Goal: Task Accomplishment & Management: Manage account settings

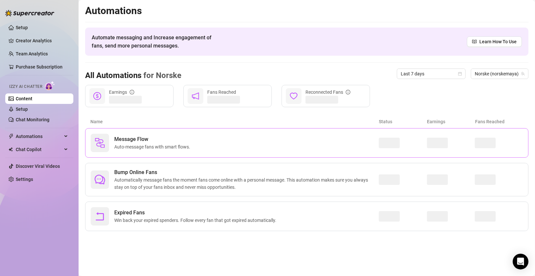
click at [194, 140] on div "Message Flow Auto-message fans with smart flows." at bounding box center [235, 143] width 288 height 18
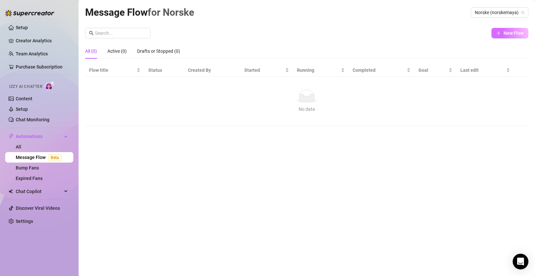
click at [513, 35] on span "New Flow" at bounding box center [514, 32] width 20 height 5
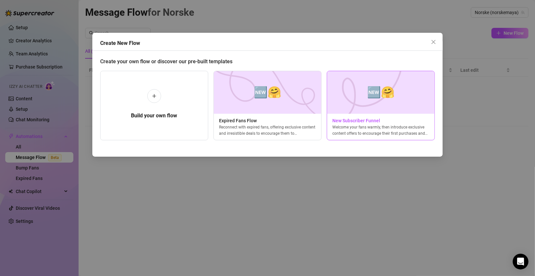
click at [350, 124] on div "Welcome your fans warmly, then introduce exclusive content offers to encourage …" at bounding box center [380, 130] width 107 height 12
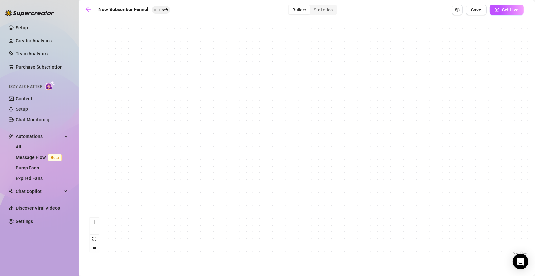
drag, startPoint x: 134, startPoint y: 97, endPoint x: 217, endPoint y: 230, distance: 157.0
click at [217, 232] on div "If True If True If True If False If False If False If True If False Merge Merge…" at bounding box center [307, 138] width 444 height 235
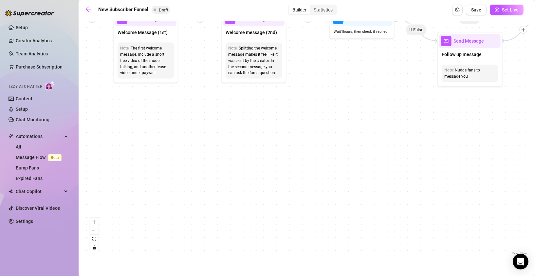
drag, startPoint x: 182, startPoint y: 140, endPoint x: 187, endPoint y: 210, distance: 69.6
click at [187, 212] on div "If True If True If True If False If False If False If True If False Merge Merge…" at bounding box center [307, 138] width 444 height 235
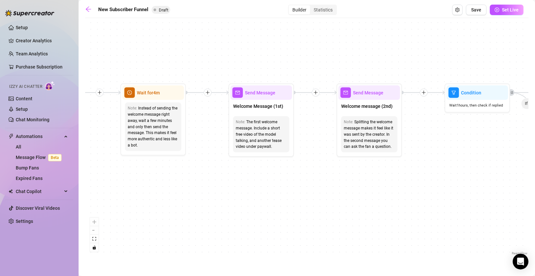
drag, startPoint x: 188, startPoint y: 155, endPoint x: 297, endPoint y: 205, distance: 120.5
click at [297, 205] on div "If True If True If True If False If False If False If True If False Merge Merge…" at bounding box center [307, 138] width 444 height 235
click at [140, 94] on span "Wait for 4m" at bounding box center [148, 92] width 23 height 7
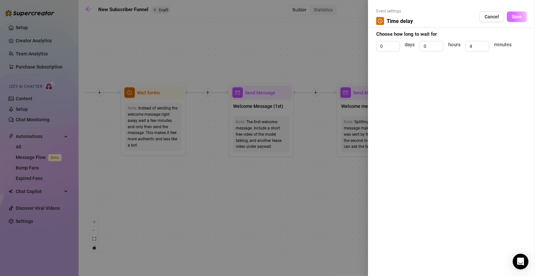
click at [513, 18] on span "Save" at bounding box center [517, 16] width 10 height 5
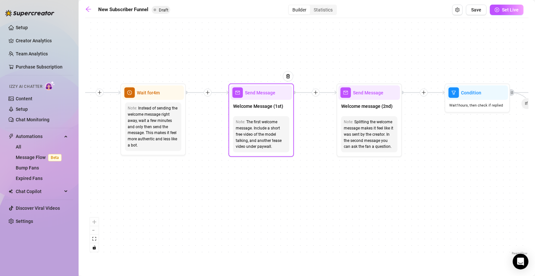
click at [282, 115] on div "Note: The first welcome message. Include a short free video of the model talkin…" at bounding box center [262, 134] width 62 height 41
type textarea "First part of the welcome message"
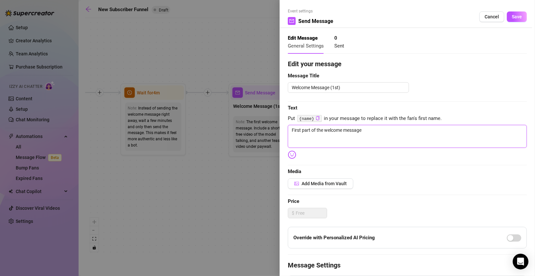
click at [314, 131] on textarea "First part of the welcome message" at bounding box center [407, 136] width 239 height 23
drag, startPoint x: 375, startPoint y: 129, endPoint x: 269, endPoint y: 126, distance: 106.2
click at [269, 126] on div "Event settings Send Message Cancel Save Edit Message General Settings 0 Sent Ed…" at bounding box center [267, 138] width 535 height 276
type textarea "H"
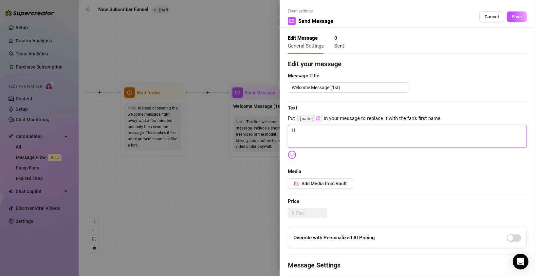
type textarea "He"
type textarea "Hei"
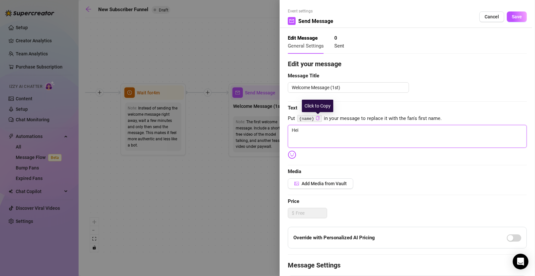
type textarea "Hei"
click at [319, 118] on icon "copy" at bounding box center [317, 118] width 3 height 4
click at [315, 135] on textarea "Hei" at bounding box center [407, 136] width 239 height 23
paste textarea "{name}"
type textarea "Hei {name}"
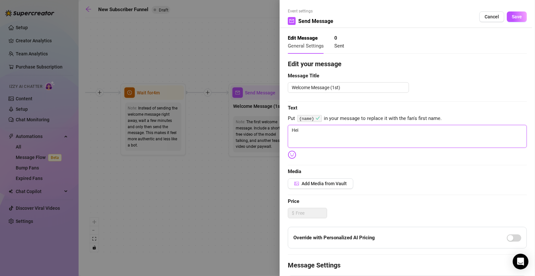
type textarea "Hei {name}"
type textarea "Hei {name}."
type textarea "Hei {name}. S"
type textarea "Hei {name}. Sk"
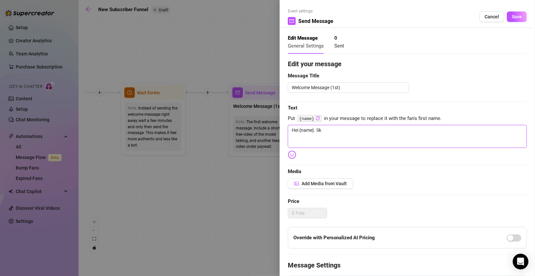
type textarea "Hei {name}. Ska"
type textarea "Hei {name}. Skal"
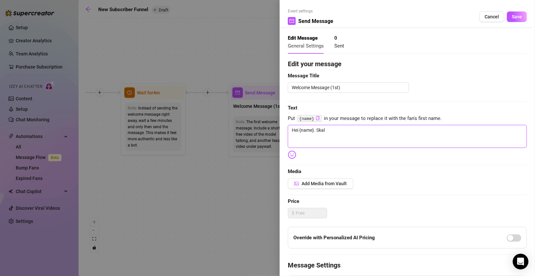
type textarea "Hei {name}. Skal"
type textarea "Hei {name}. Skal j"
type textarea "Hei {name}. [PERSON_NAME]"
type textarea "Hei {name}. Skal jeg"
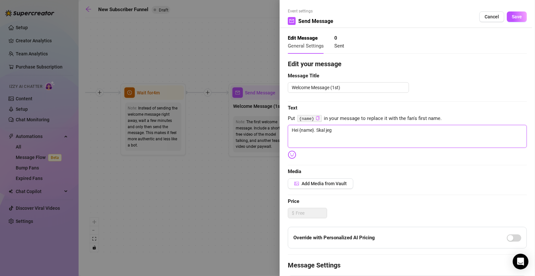
type textarea "Hei {name}. Skal jeg"
type textarea "Hei {name}. Skal jeg k"
type textarea "Hei {name}. Skal jeg ka"
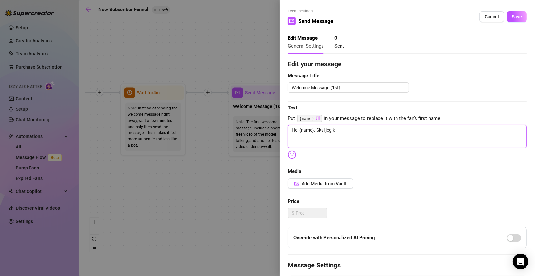
type textarea "Hei {name}. Skal jeg ka"
type textarea "Hei {name}. Skal jeg kal"
type textarea "Hei {name}. Skal jeg kall"
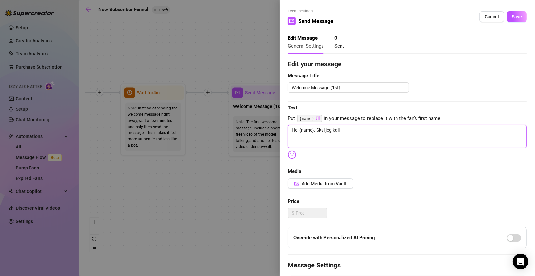
type textarea "Hei {name}. Skal jeg kalle"
type textarea "Hei {name}. Skal jeg kalle d"
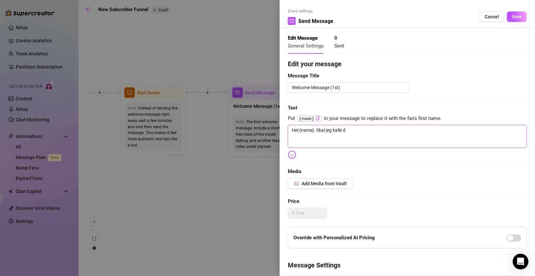
type textarea "Hei {name}. Skal jeg kalle de"
type textarea "Hei {name}. Skal jeg kalle deg"
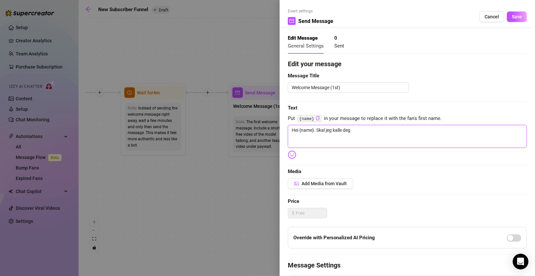
type textarea "Hei {name}. Skal jeg kalle deg d"
type textarea "Hei {name}. Skal jeg kalle deg de"
type textarea "Hei {name}. Skal jeg kalle deg det"
type textarea "Hei {name}. Skal jeg kalle deg det,"
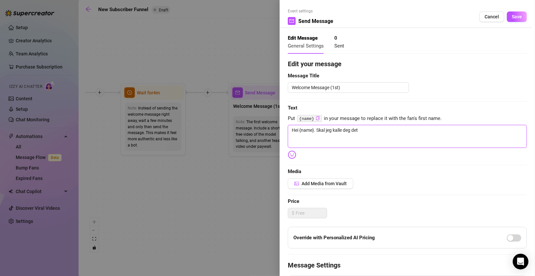
type textarea "Hei {name}. Skal jeg kalle deg det,"
type textarea "Hei {name}. Skal jeg kalle deg det, e"
type textarea "Hei {name}. Skal jeg kalle deg det, el"
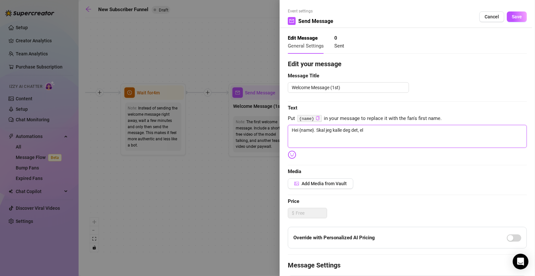
type textarea "Hei {name}. Skal jeg kalle deg det, ell"
type textarea "Hei {name}. Skal jeg kalle deg det, elle"
type textarea "Hei {name}. Skal jeg kalle deg det, eller"
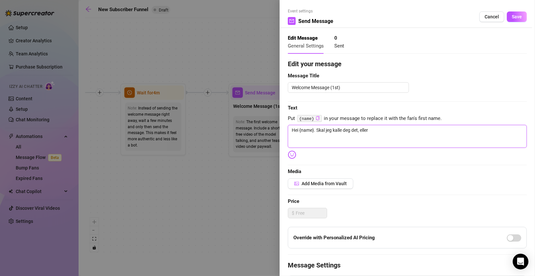
type textarea "Hei {name}. Skal jeg kalle deg det, eller"
type textarea "Hei {name}. Skal jeg kalle deg det, eller h"
type textarea "Hei {name}. Skal jeg kalle deg det, eller ha"
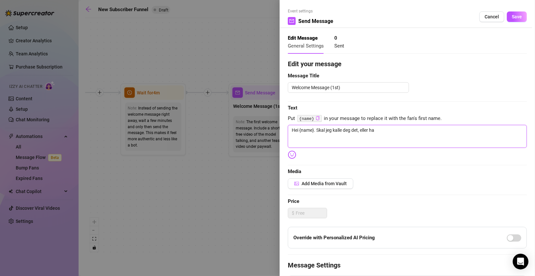
type textarea "Hei {name}. Skal jeg kalle deg det, eller har"
type textarea "Hei {name}. Skal jeg kalle deg det, eller har d"
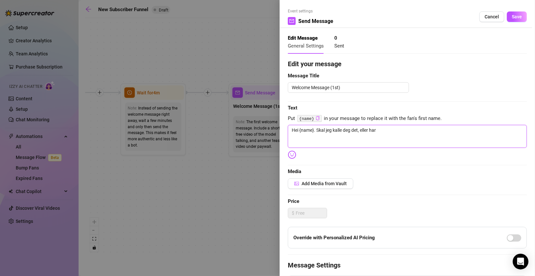
type textarea "Hei {name}. Skal jeg kalle deg det, eller har d"
type textarea "Hei {name}. Skal jeg kalle deg det, [PERSON_NAME] har du"
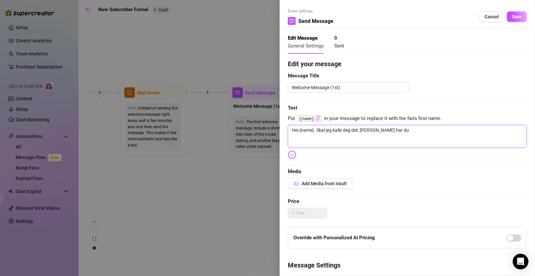
type textarea "Hei {name}. Skal jeg kalle deg det, eller har du e"
type textarea "Hei {name}. Skal jeg kalle deg det, eller har du et"
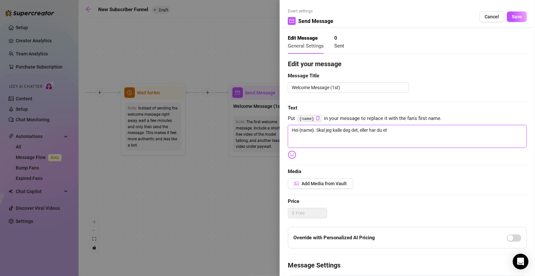
type textarea "Hei {name}. Skal jeg kalle deg det, eller har du et"
type textarea "Hei {name}. Skal jeg kalle deg det, eller har du et a"
type textarea "Hei {name}. Skal jeg kalle deg det, eller har du et an"
type textarea "Hei {name}. Skal jeg kalle deg det, eller har du et ann"
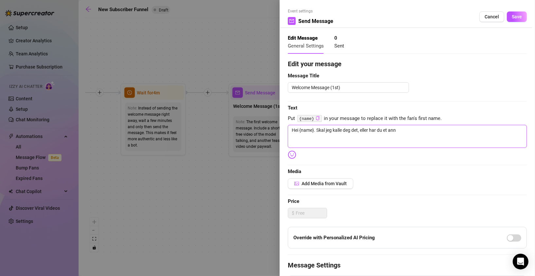
type textarea "Hei {name}. Skal jeg kalle deg det, eller har du et anne"
type textarea "Hei {name}. Skal jeg kalle deg det, eller har du et annet"
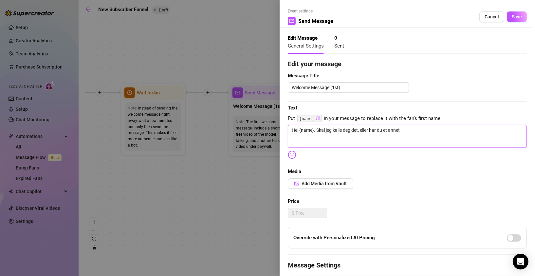
type textarea "Hei {name}. Skal jeg kalle deg det, eller har du et annet"
type textarea "Hei {name}. Skal jeg kalle deg det, eller har du et annet n"
type textarea "Hei {name}. Skal jeg kalle deg det, eller har du et annet na"
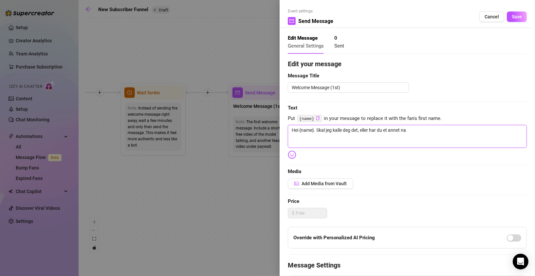
type textarea "Hei {name}. Skal jeg kalle deg det, eller har du et annet nav"
type textarea "Hei {name}. Skal jeg kalle deg det, [PERSON_NAME] har du et annet navn"
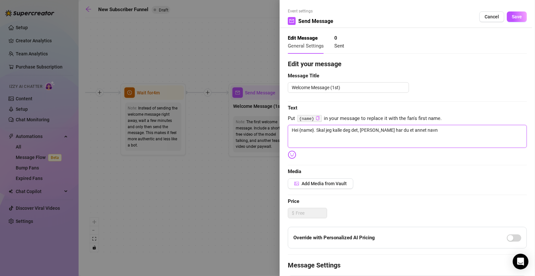
type textarea "Hei {name}. Skal jeg kalle deg det, [PERSON_NAME] har du et annet navn"
type textarea "Hei {name}. Skal jeg kalle deg det, eller har du et annet navn d"
type textarea "Hei {name}. Skal jeg kalle deg det, eller har du et annet navn du"
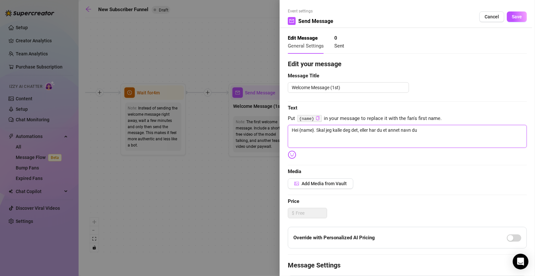
type textarea "Hei {name}. Skal jeg kalle deg det, eller har du et annet navn du"
type textarea "Hei {name}. Skal jeg kalle deg det, eller har du et annet navn d"
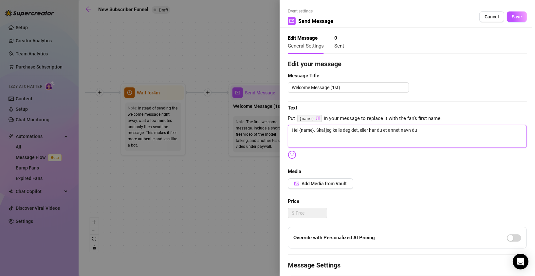
type textarea "Hei {name}. Skal jeg kalle deg det, eller har du et annet navn d"
type textarea "Hei {name}. Skal jeg kalle deg det, [PERSON_NAME] har du et annet navn"
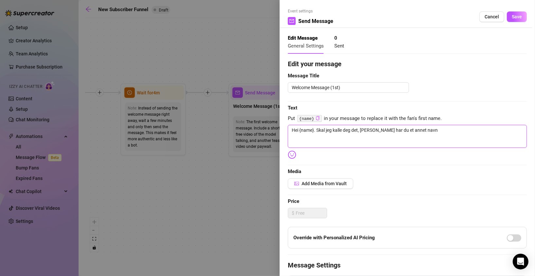
type textarea "Hei {name}. Skal jeg kalle deg det, [PERSON_NAME] har du et annet navn"
type textarea "Hei {name}. Skal jeg kalle deg det, eller har du et annet navn k"
type textarea "Hei {name}. Skal jeg kalle deg det, eller har du et annet navn ka"
type textarea "Hei {name}. Skal jeg kalle deg det, eller har du et annet navn kan"
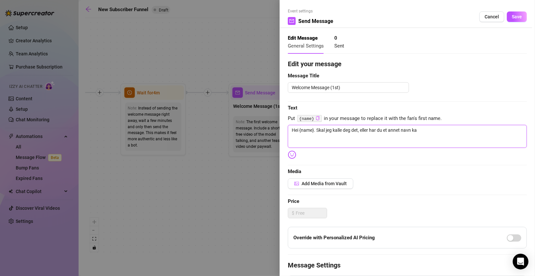
type textarea "Hei {name}. Skal jeg kalle deg det, eller har du et annet navn kan"
type textarea "Hei {name}. Skal jeg kalle deg det, eller har du et annet navn kans"
type textarea "Hei {name}. Skal jeg kalle deg det, eller har du et annet navn kansk"
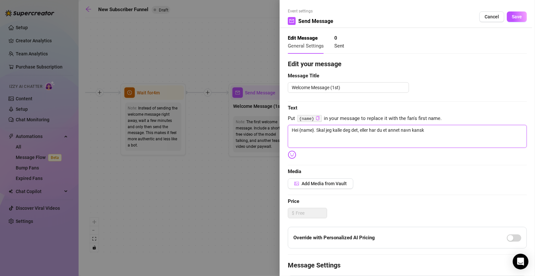
type textarea "Hei {name}. Skal jeg kalle deg det, eller har du et annet navn kanskj"
type textarea "Hei {name}. Skal jeg kalle deg det, eller har du et annet navn kanskje"
type textarea "Hei {name}. Skal jeg kalle deg det, eller har du et annet navn kanskje?"
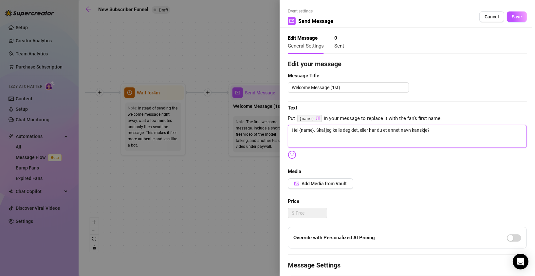
type textarea "Hei {name}. Skal jeg kalle deg det, eller har du et annet navn kanskje?"
drag, startPoint x: 434, startPoint y: 130, endPoint x: 319, endPoint y: 130, distance: 115.3
click at [317, 130] on textarea "Hei {name}. Skal jeg kalle deg det, eller har du et annet navn kanskje?" at bounding box center [407, 136] width 239 height 23
type textarea "Hei {name}. Skal jeg kalle deg det, eller har du et annet navn kanskje?"
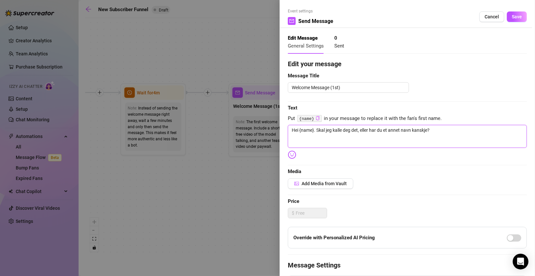
drag, startPoint x: 430, startPoint y: 130, endPoint x: 317, endPoint y: 130, distance: 113.0
click at [317, 130] on textarea "Hei {name}. Skal jeg kalle deg det, eller har du et annet navn kanskje?" at bounding box center [407, 136] width 239 height 23
type textarea "Hei {name}. H"
type textarea "Hei {name}."
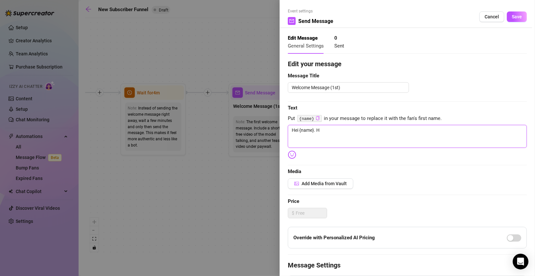
type textarea "Hei {name}."
paste textarea "[PERSON_NAME] subs: lik postene mine (og gi beskjed) så skal du få en frekk gav…"
type textarea "Hei {name}. Nye subs: lik postene mine (og gi beskjed) så skal du få en frekk g…"
click at [316, 130] on textarea "Hei {name}. Nye subs: lik postene mine (og gi beskjed) så skal du få en frekk g…" at bounding box center [407, 136] width 239 height 23
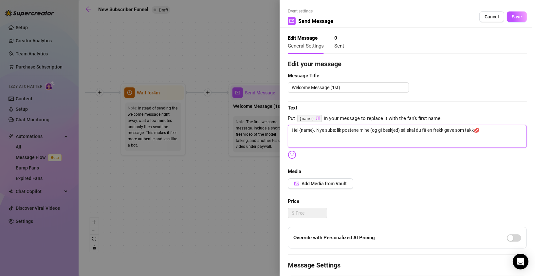
type textarea "Hei {name}.Nye subs: lik postene mine (og gi beskjed) så skal du få en frekk ga…"
type textarea "Hei {name}[PERSON_NAME] subs: lik postene mine (og gi beskjed) så skal du få en…"
type textarea "Hei {name},[PERSON_NAME] subs: lik postene mine (og gi beskjed) [PERSON_NAME] d…"
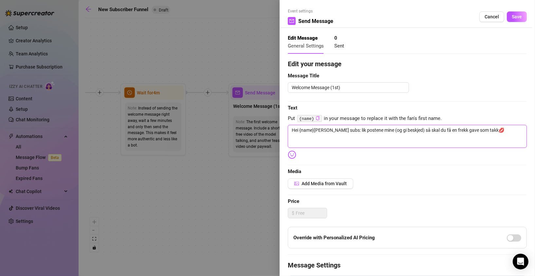
type textarea "Hei {name},[PERSON_NAME] subs: lik postene mine (og gi beskjed) [PERSON_NAME] d…"
type textarea "Hei {name}, [PERSON_NAME] subs: lik postene mine (og gi beskjed) så skal du få …"
type textarea "Hei {name}, oNye subs: lik postene mine (og gi beskjed) så skal du få en frekk …"
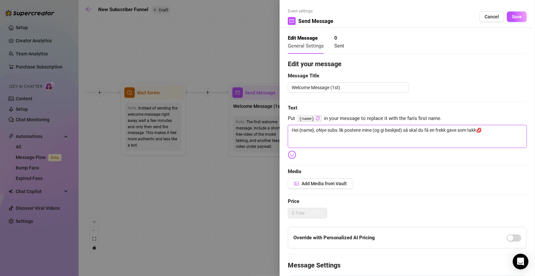
type textarea "Hei {name}, ogNye subs: lik postene mine (og gi beskjed) [PERSON_NAME] du få en…"
type textarea "Hei {name}, [PERSON_NAME] subs: lik postene mine (og gi beskjed) [PERSON_NAME] …"
type textarea "Hei {name}, og vNye subs: lik postene mine (og gi beskjed) [PERSON_NAME] du få …"
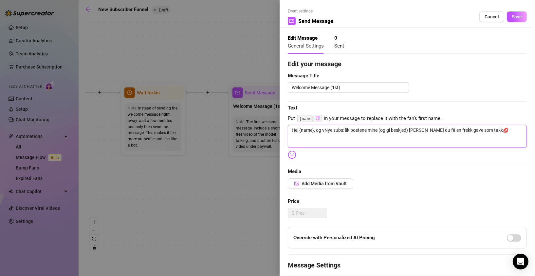
type textarea "Hei {name}, og veNye subs: lik postene mine (og gi beskjed) så skal du få en fr…"
type textarea "Hei {name}, og velNye subs: lik postene mine (og gi beskjed) [PERSON_NAME] du f…"
type textarea "Hei {name}, og velkNye subs: lik postene mine (og gi beskjed) så skal du få en …"
type textarea "Hei {name}, og velkoNye subs: lik postene mine (og gi beskjed) så skal du få en…"
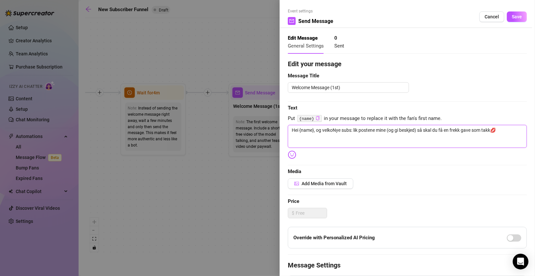
type textarea "Hei {name}, og velkomNye subs: lik postene mine (og gi beskjed) så skal du få e…"
type textarea "Hei {name}, og velkommNye subs: lik postene mine (og gi beskjed) [PERSON_NAME] …"
type textarea "Hei {name}, og velkommeNye subs: lik postene mine (og gi beskjed) [PERSON_NAME]…"
type textarea "Hei {name}, og velkommenNye subs: lik postene mine (og gi beskjed) [PERSON_NAME…"
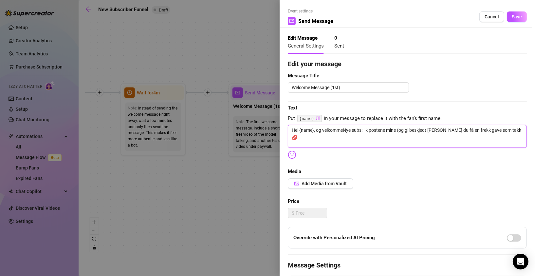
type textarea "Hei {name}, og velkommenNye subs: lik postene mine (og gi beskjed) [PERSON_NAME…"
type textarea "Hei {name}, og velkommen🥰Nye subs: lik postene mine (og gi beskjed) så skal du …"
type textarea "Hei {name}, og velkommen🥰 Nye subs: lik postene mine (og gi beskjed) så skal du…"
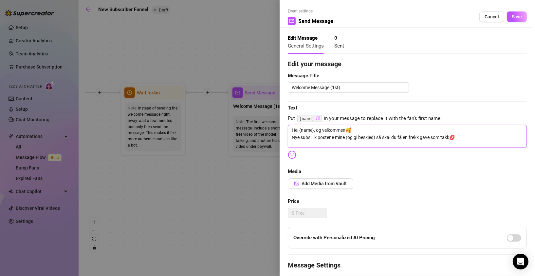
type textarea "Hei {name}, og velkommen🥰 Nye subs: lik postene mine (og gi beskjed) så skal du…"
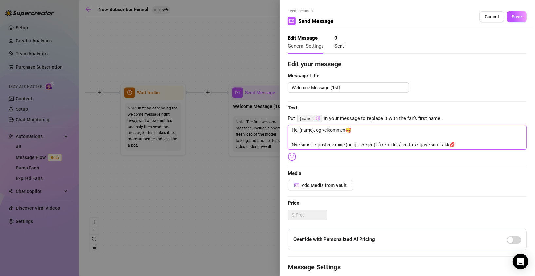
click at [461, 143] on textarea "Hei {name}, og velkommen🥰 Nye subs: lik postene mine (og gi beskjed) så skal du…" at bounding box center [407, 137] width 239 height 25
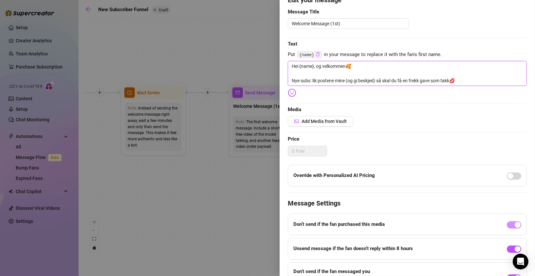
scroll to position [65, 0]
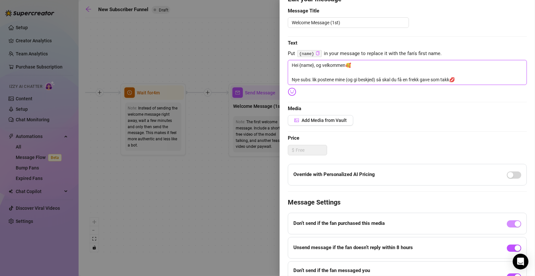
type textarea "Hei {name}, og velkommen🥰 Nye subs: lik postene mine (og gi beskjed) så skal du…"
click at [314, 120] on span "Add Media from Vault" at bounding box center [324, 120] width 45 height 5
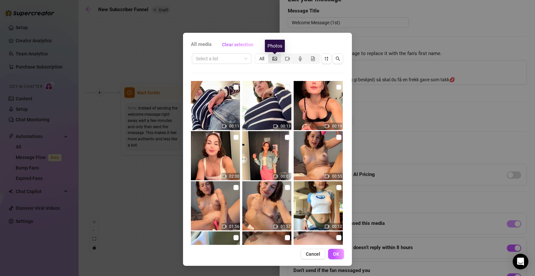
click at [276, 56] on icon "picture" at bounding box center [275, 58] width 5 height 5
click at [270, 55] on input "segmented control" at bounding box center [270, 55] width 0 height 0
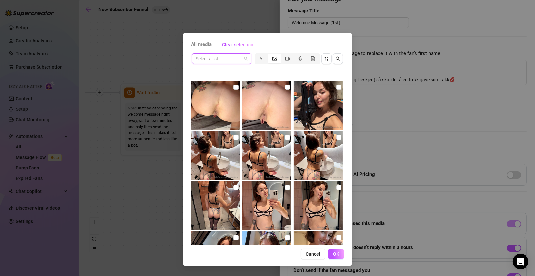
click at [228, 56] on input "search" at bounding box center [219, 59] width 46 height 10
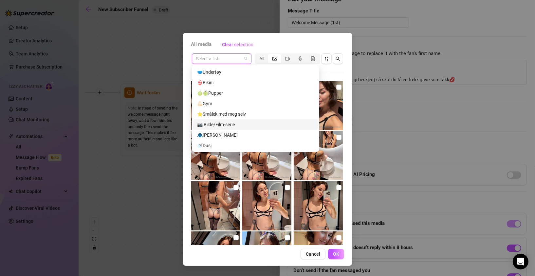
scroll to position [175, 0]
click at [215, 127] on div "🧥[PERSON_NAME]" at bounding box center [255, 127] width 117 height 7
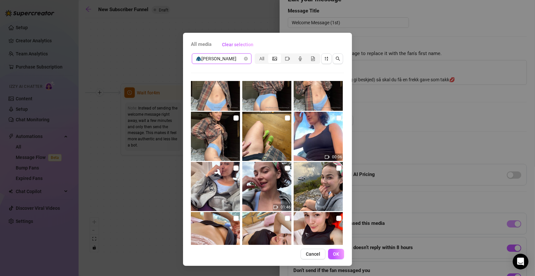
scroll to position [0, 0]
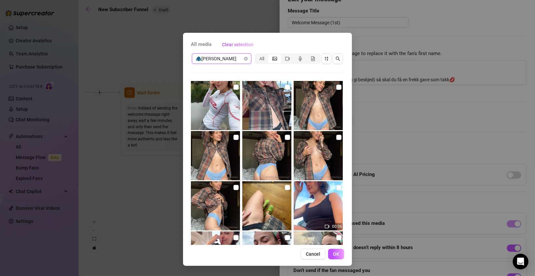
click at [222, 106] on img at bounding box center [215, 105] width 49 height 49
click at [235, 86] on input "checkbox" at bounding box center [236, 87] width 5 height 5
checkbox input "true"
click at [338, 254] on span "OK" at bounding box center [336, 253] width 6 height 5
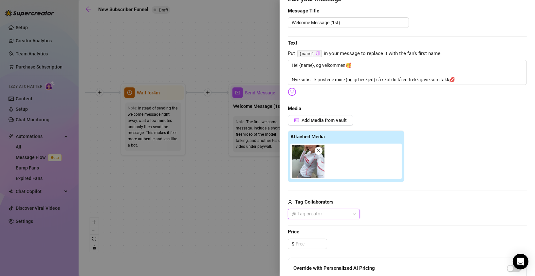
click at [303, 163] on img at bounding box center [308, 161] width 33 height 33
click at [305, 170] on img at bounding box center [308, 161] width 33 height 33
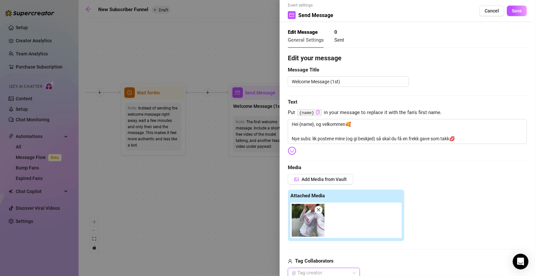
scroll to position [23, 0]
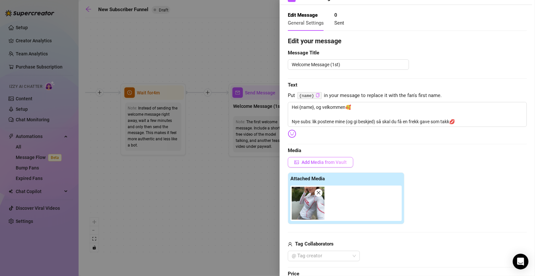
click at [300, 164] on button "Add Media from Vault" at bounding box center [321, 162] width 66 height 10
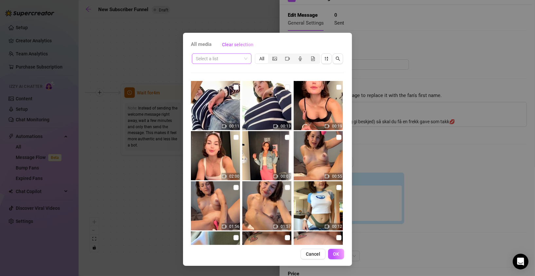
click at [245, 59] on span at bounding box center [222, 59] width 52 height 10
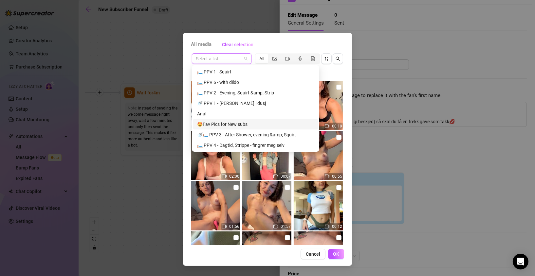
click at [229, 126] on div "🤩Fav Pics for New subs" at bounding box center [255, 124] width 117 height 7
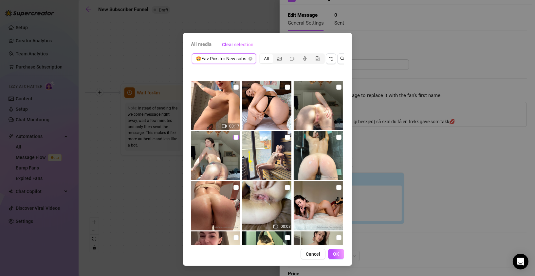
click at [234, 137] on input "checkbox" at bounding box center [236, 137] width 5 height 5
checkbox input "false"
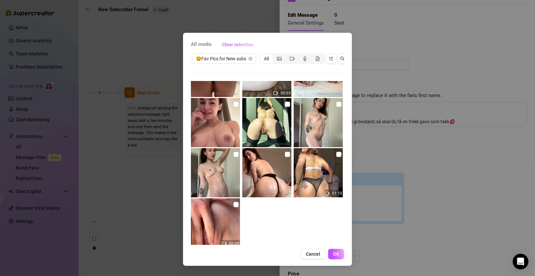
scroll to position [146, 0]
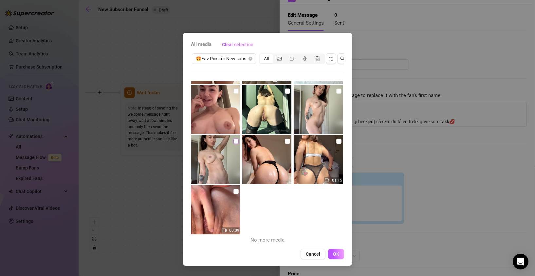
click at [234, 141] on input "checkbox" at bounding box center [236, 141] width 5 height 5
checkbox input "true"
click at [336, 93] on input "checkbox" at bounding box center [338, 90] width 5 height 5
checkbox input "true"
click at [285, 91] on input "checkbox" at bounding box center [287, 90] width 5 height 5
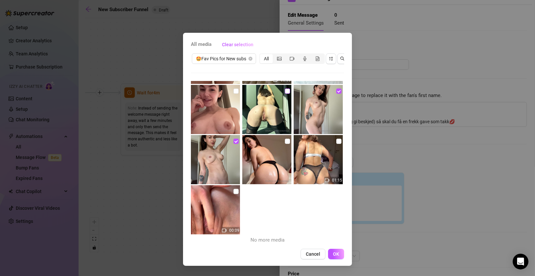
checkbox input "true"
click at [234, 190] on input "checkbox" at bounding box center [236, 191] width 5 height 5
checkbox input "true"
click at [336, 141] on input "checkbox" at bounding box center [338, 141] width 5 height 5
checkbox input "true"
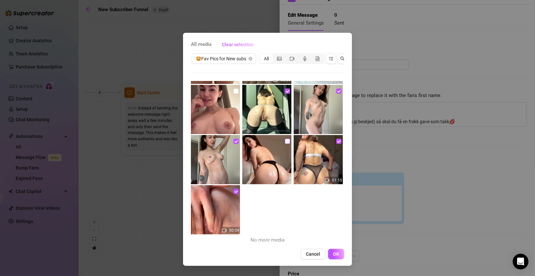
click at [285, 142] on input "checkbox" at bounding box center [287, 141] width 5 height 5
checkbox input "true"
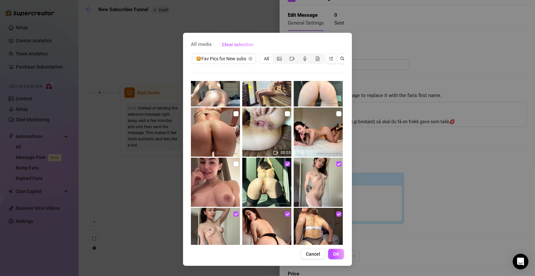
scroll to position [70, 0]
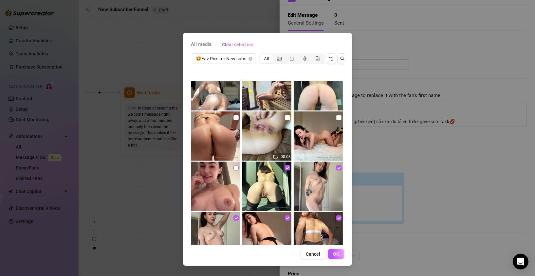
click at [234, 166] on input "checkbox" at bounding box center [236, 167] width 5 height 5
checkbox input "true"
click at [285, 118] on input "checkbox" at bounding box center [287, 117] width 5 height 5
checkbox input "true"
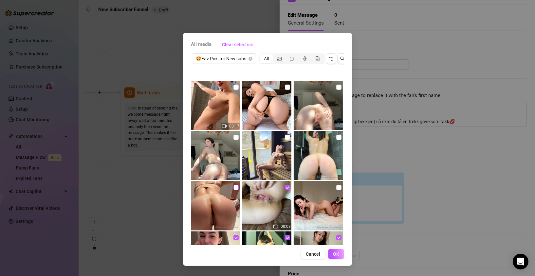
click at [234, 186] on input "checkbox" at bounding box center [236, 187] width 5 height 5
checkbox input "true"
click at [234, 137] on input "checkbox" at bounding box center [236, 137] width 5 height 5
checkbox input "true"
click at [285, 138] on input "checkbox" at bounding box center [287, 137] width 5 height 5
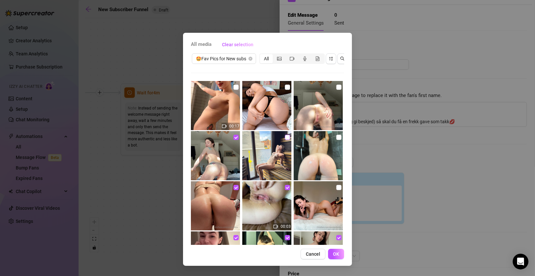
checkbox input "true"
click at [336, 136] on input "checkbox" at bounding box center [338, 137] width 5 height 5
checkbox input "true"
click at [336, 87] on input "checkbox" at bounding box center [338, 87] width 5 height 5
checkbox input "true"
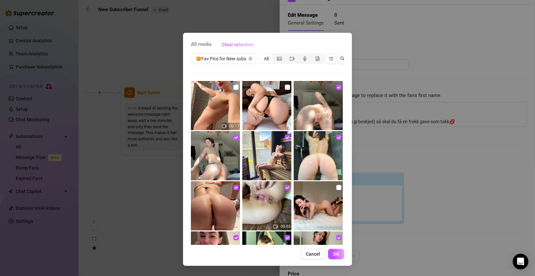
drag, startPoint x: 283, startPoint y: 87, endPoint x: 246, endPoint y: 86, distance: 37.0
click at [285, 87] on input "checkbox" at bounding box center [287, 87] width 5 height 5
checkbox input "true"
click at [234, 87] on input "checkbox" at bounding box center [236, 87] width 5 height 5
checkbox input "true"
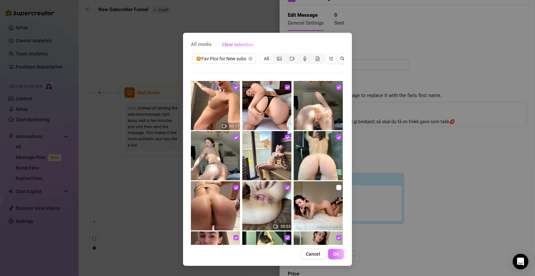
click at [333, 256] on span "OK" at bounding box center [336, 253] width 6 height 5
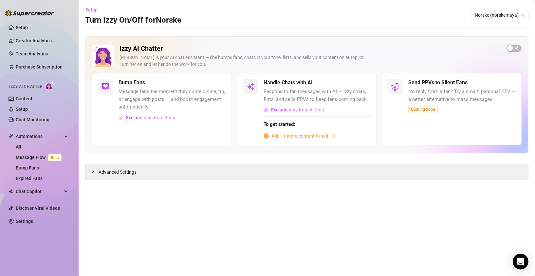
click at [313, 137] on span "Add 11 more content to sell" at bounding box center [300, 135] width 57 height 7
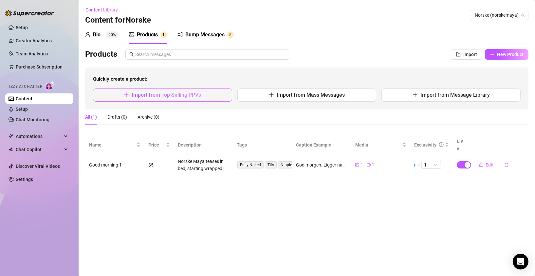
click at [142, 95] on span "Import from Top Selling PPVs" at bounding box center [166, 95] width 69 height 6
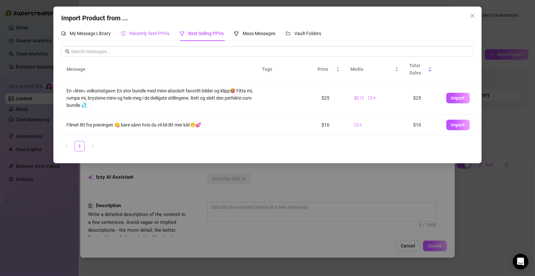
click at [154, 34] on span "Recently Sent PPVs" at bounding box center [150, 33] width 40 height 5
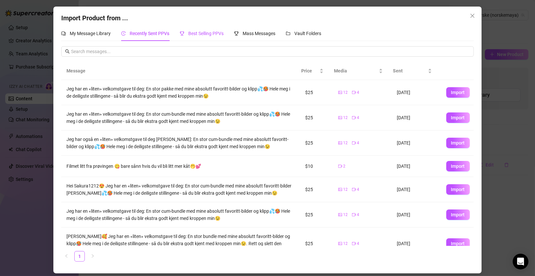
click at [202, 33] on span "Best Selling PPVs" at bounding box center [205, 33] width 35 height 5
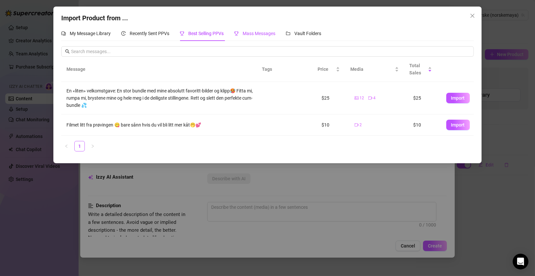
click at [251, 34] on span "Mass Messages" at bounding box center [259, 33] width 33 height 5
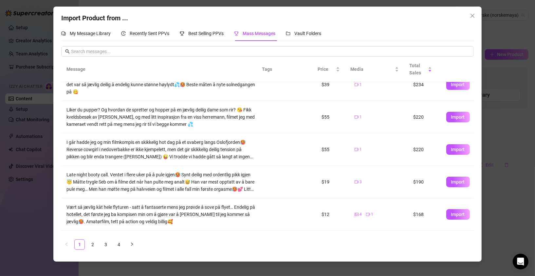
scroll to position [102, 0]
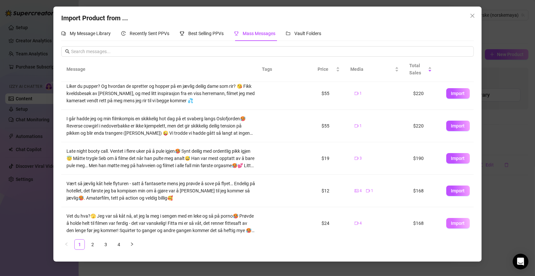
click at [451, 224] on span "Import" at bounding box center [458, 222] width 14 height 5
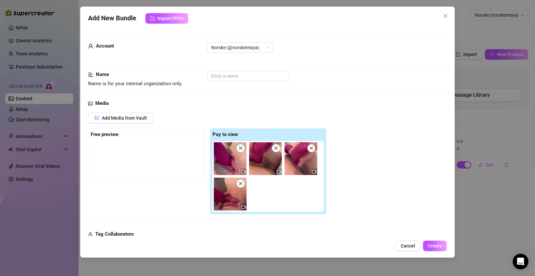
click at [109, 134] on strong "Free preview" at bounding box center [105, 134] width 28 height 6
click at [404, 246] on span "Cancel" at bounding box center [408, 245] width 14 height 5
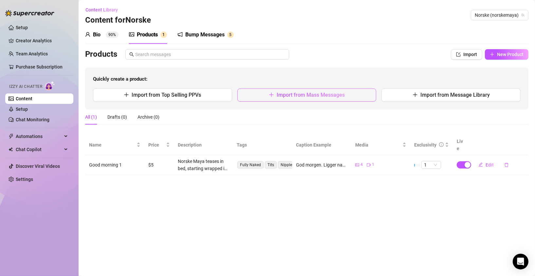
click at [309, 99] on button "Import from Mass Messages" at bounding box center [306, 94] width 139 height 13
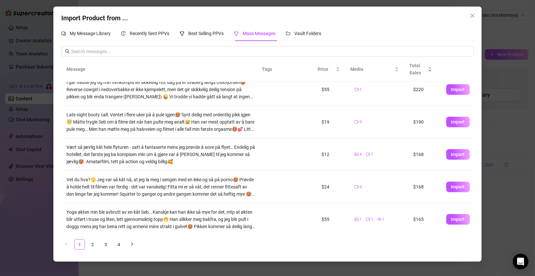
scroll to position [172, 0]
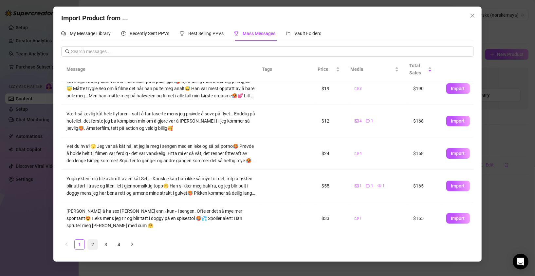
click at [94, 245] on link "2" at bounding box center [93, 244] width 10 height 10
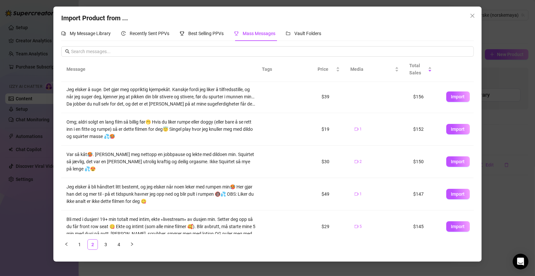
scroll to position [0, 0]
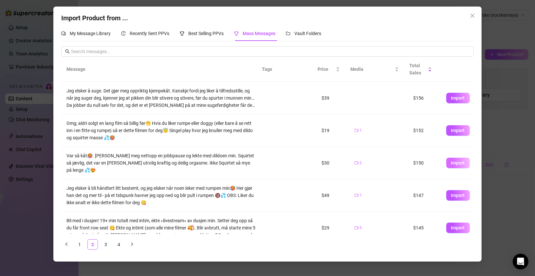
click at [459, 160] on span "Import" at bounding box center [458, 162] width 14 height 5
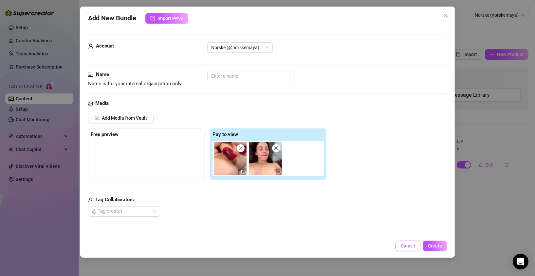
click at [402, 247] on span "Cancel" at bounding box center [408, 245] width 14 height 5
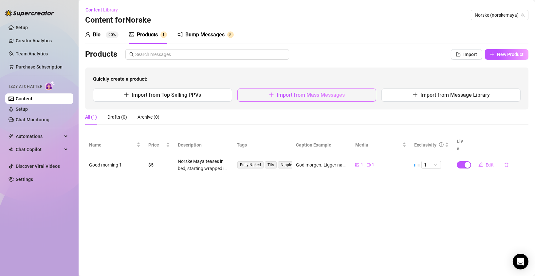
click at [308, 98] on button "Import from Mass Messages" at bounding box center [306, 94] width 139 height 13
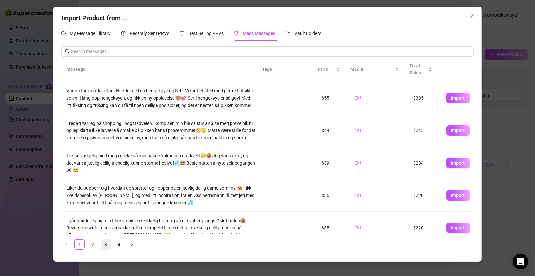
click at [104, 245] on link "3" at bounding box center [106, 244] width 10 height 10
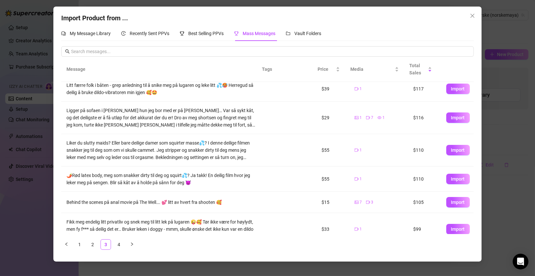
scroll to position [7, 0]
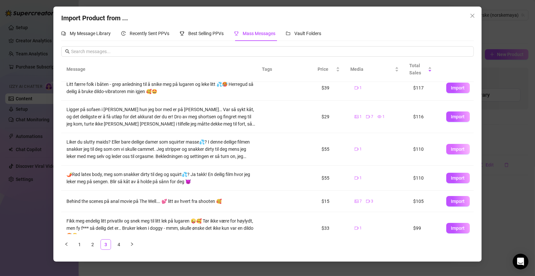
click at [451, 148] on span "Import" at bounding box center [458, 148] width 14 height 5
type textarea "Liker du slutty maids? Eller bare deilige damer som squirter masse💦? I denne de…"
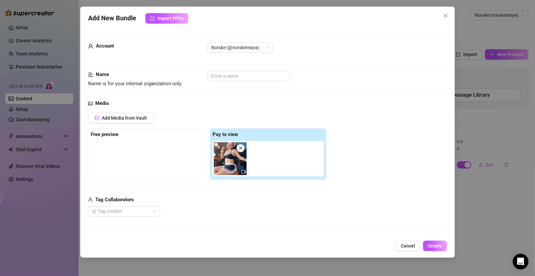
click at [241, 150] on icon "close" at bounding box center [240, 148] width 5 height 5
type input "0"
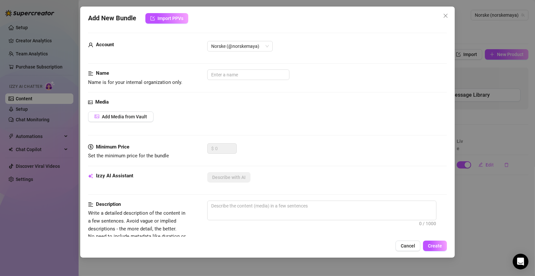
scroll to position [0, 0]
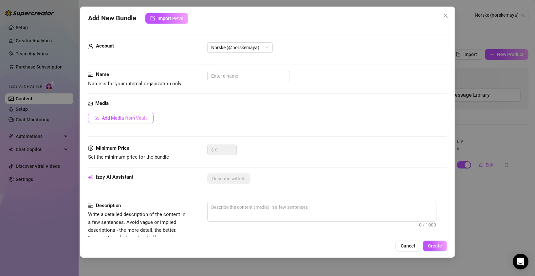
click at [136, 119] on span "Add Media from Vault" at bounding box center [124, 117] width 45 height 5
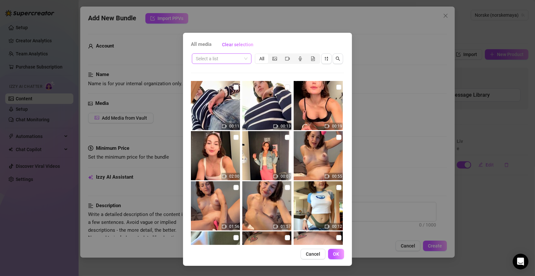
click at [245, 60] on span at bounding box center [222, 59] width 52 height 10
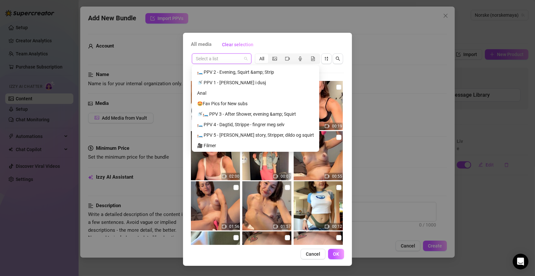
scroll to position [125, 0]
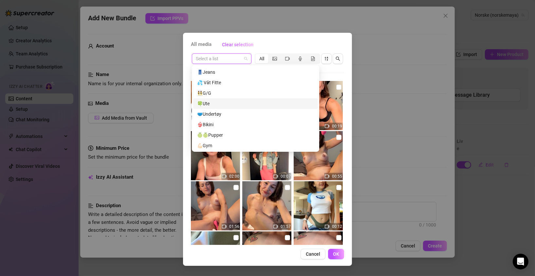
click at [207, 103] on div "🍀Ute" at bounding box center [255, 103] width 117 height 7
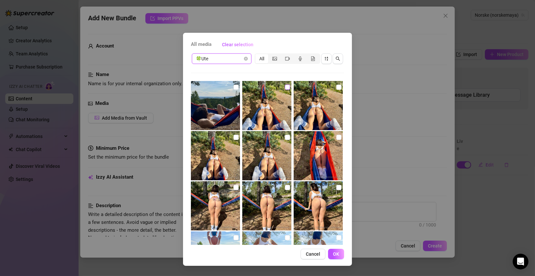
click at [285, 88] on input "checkbox" at bounding box center [287, 87] width 5 height 5
checkbox input "true"
click at [287, 137] on input "checkbox" at bounding box center [287, 137] width 5 height 5
checkbox input "true"
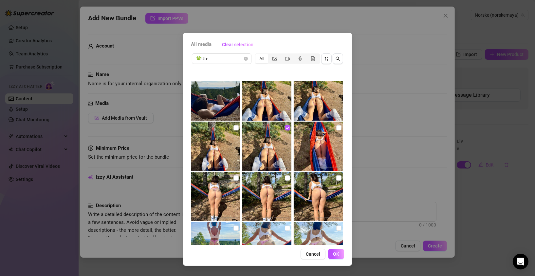
scroll to position [12, 0]
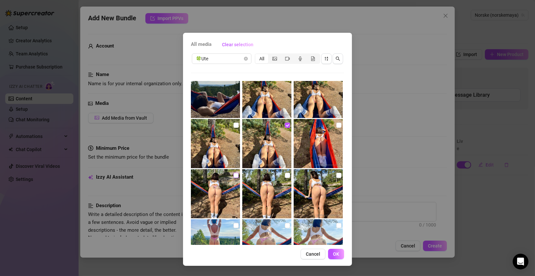
click at [236, 176] on input "checkbox" at bounding box center [236, 175] width 5 height 5
checkbox input "true"
click at [336, 175] on input "checkbox" at bounding box center [338, 175] width 5 height 5
checkbox input "true"
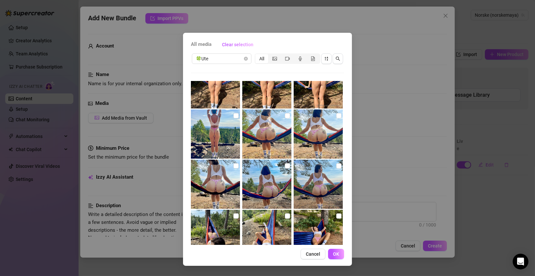
scroll to position [164, 0]
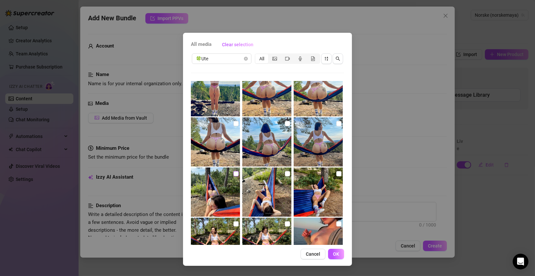
click at [234, 173] on input "checkbox" at bounding box center [236, 173] width 5 height 5
checkbox input "true"
click at [235, 124] on input "checkbox" at bounding box center [236, 123] width 5 height 5
checkbox input "true"
click at [336, 123] on input "checkbox" at bounding box center [338, 123] width 5 height 5
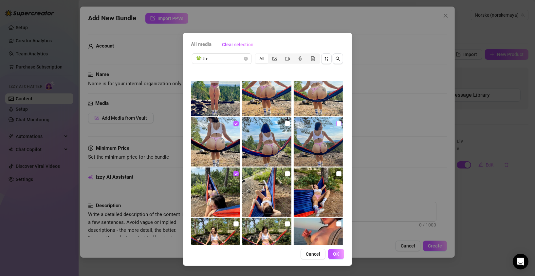
checkbox input "true"
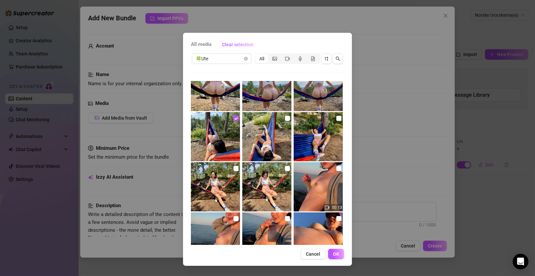
scroll to position [194, 0]
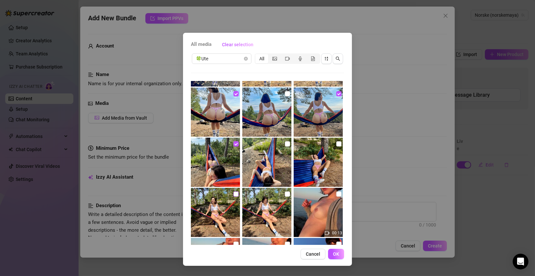
click at [234, 195] on input "checkbox" at bounding box center [236, 193] width 5 height 5
checkbox input "true"
click at [285, 144] on input "checkbox" at bounding box center [287, 143] width 5 height 5
checkbox input "true"
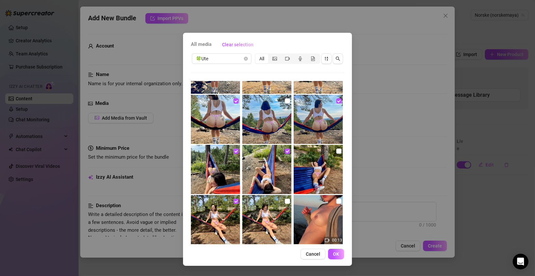
scroll to position [188, 0]
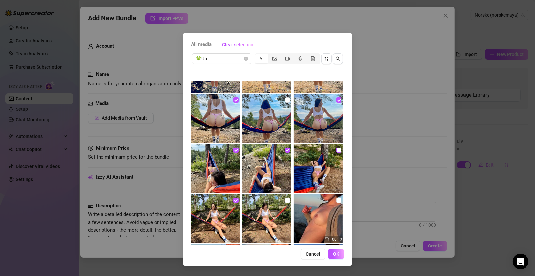
click at [336, 148] on input "checkbox" at bounding box center [338, 149] width 5 height 5
checkbox input "true"
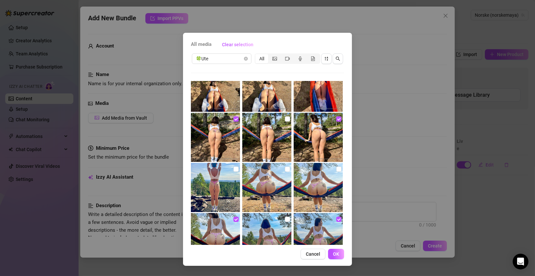
scroll to position [0, 0]
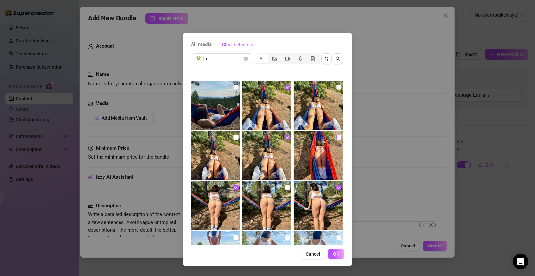
click at [336, 138] on input "checkbox" at bounding box center [338, 137] width 5 height 5
click at [285, 187] on input "checkbox" at bounding box center [287, 187] width 5 height 5
click at [339, 255] on span "OK" at bounding box center [336, 253] width 6 height 5
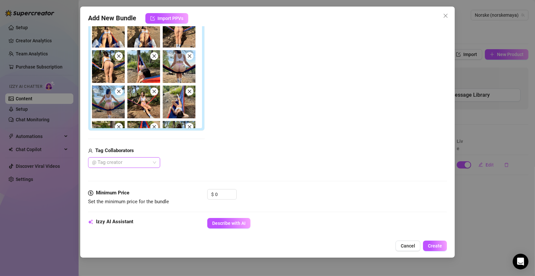
scroll to position [161, 0]
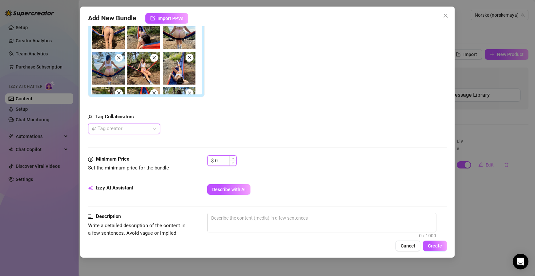
click at [219, 161] on input "0" at bounding box center [225, 161] width 21 height 10
click at [215, 160] on input "0" at bounding box center [225, 161] width 21 height 10
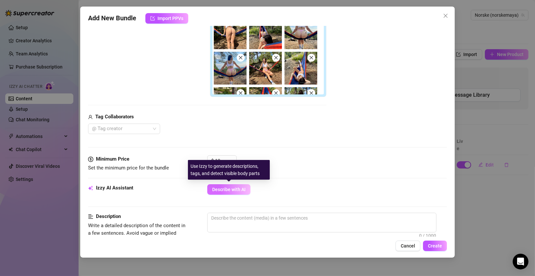
click at [229, 187] on span "Describe with AI" at bounding box center [228, 189] width 33 height 5
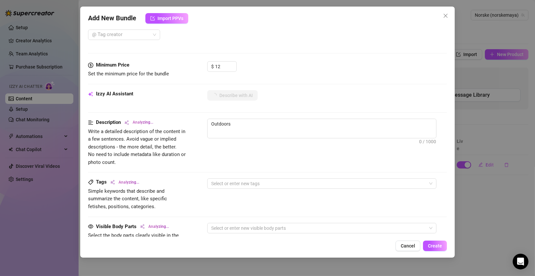
scroll to position [256, 0]
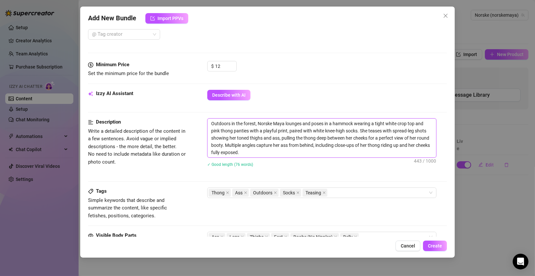
drag, startPoint x: 244, startPoint y: 153, endPoint x: 195, endPoint y: 117, distance: 61.1
click at [195, 117] on form "Account Norske (@norskemaya) Name Name is for your internal organization only. …" at bounding box center [267, 98] width 359 height 638
click at [253, 148] on textarea "Outdoors in the forest, Norske Maya lounges and poses in a hammock wearing a ti…" at bounding box center [322, 138] width 229 height 39
drag, startPoint x: 255, startPoint y: 123, endPoint x: 204, endPoint y: 123, distance: 50.8
click at [204, 124] on div "Description Write a detailed description of the content in a few sentences. Avo…" at bounding box center [267, 146] width 359 height 57
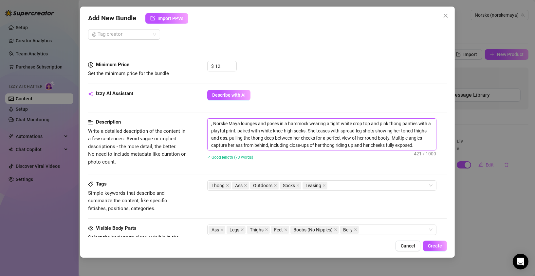
drag, startPoint x: 213, startPoint y: 122, endPoint x: 203, endPoint y: 122, distance: 10.2
click at [203, 122] on div "Description Write a detailed description of the content in a few sentences. Avo…" at bounding box center [267, 143] width 359 height 50
drag, startPoint x: 277, startPoint y: 123, endPoint x: 239, endPoint y: 121, distance: 38.4
click at [239, 121] on textarea "Norske Maya lounges and poses in a hammock wearing a tight white crop top and p…" at bounding box center [322, 134] width 229 height 31
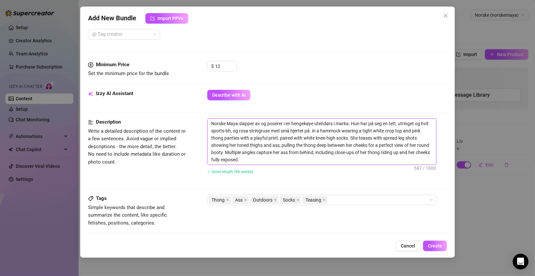
click at [260, 129] on textarea "Norske Maya slapper av og poserer i en hengekøye utendørs i marka. Hun har på s…" at bounding box center [322, 142] width 229 height 46
drag, startPoint x: 239, startPoint y: 130, endPoint x: 233, endPoint y: 129, distance: 6.3
click at [233, 129] on textarea "Norske Maya slapper av og poserer i en hengekøye utendørs i marka. Hun har på s…" at bounding box center [322, 142] width 229 height 46
drag, startPoint x: 305, startPoint y: 129, endPoint x: 301, endPoint y: 129, distance: 4.3
click at [301, 129] on textarea "Norske Maya slapper av og poserer i en hengekøye utendørs i marka. Hun har på s…" at bounding box center [322, 142] width 229 height 46
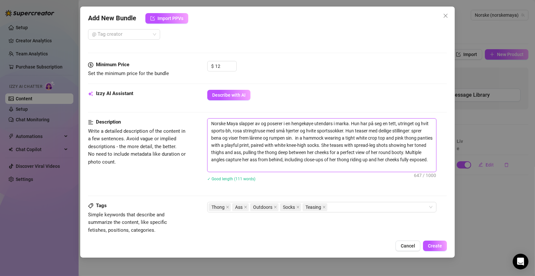
drag, startPoint x: 269, startPoint y: 137, endPoint x: 230, endPoint y: 137, distance: 39.3
click at [230, 137] on textarea "Norske Maya slapper av og poserer i en hengekøye utendørs i marka. Hun har på s…" at bounding box center [322, 145] width 229 height 53
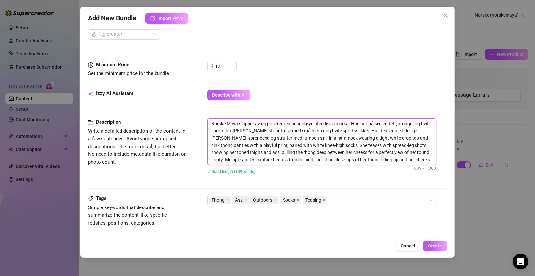
click at [280, 137] on textarea "Norske Maya slapper av og poserer i en hengekøye utendørs i marka. Hun har på s…" at bounding box center [322, 142] width 229 height 46
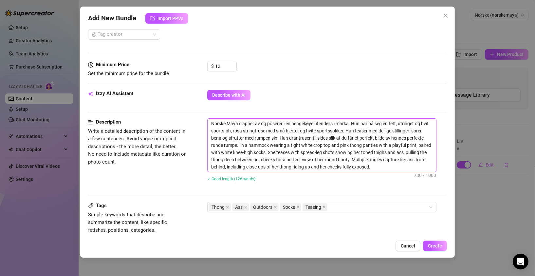
click at [216, 143] on textarea "Norske Maya slapper av og poserer i en hengekøye utendørs i marka. Hun har på s…" at bounding box center [322, 145] width 229 height 53
click at [217, 143] on textarea "Norske Maya slapper av og poserer i en hengekøye utendørs i marka. Hun har på s…" at bounding box center [322, 145] width 229 height 53
click at [239, 144] on textarea "Norske Maya slapper av og poserer i en hengekøye utendørs i marka. Hun har på s…" at bounding box center [322, 145] width 229 height 53
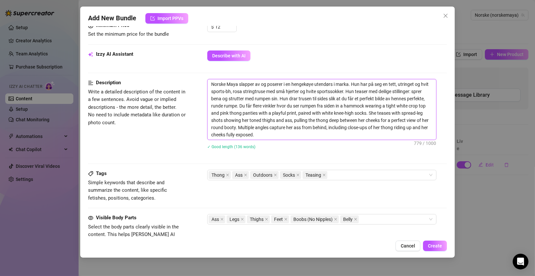
scroll to position [284, 0]
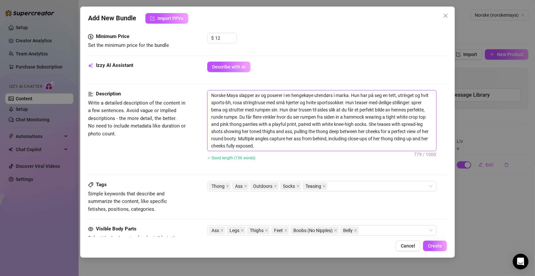
drag, startPoint x: 260, startPoint y: 145, endPoint x: 174, endPoint y: 79, distance: 109.3
click at [174, 79] on form "Account Norske (@norskemaya) Name Name is for your internal organization only. …" at bounding box center [267, 80] width 359 height 660
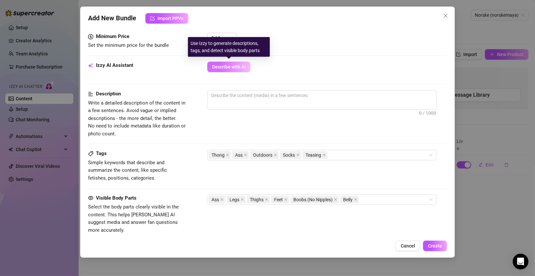
click at [220, 64] on span "Describe with AI" at bounding box center [228, 66] width 33 height 5
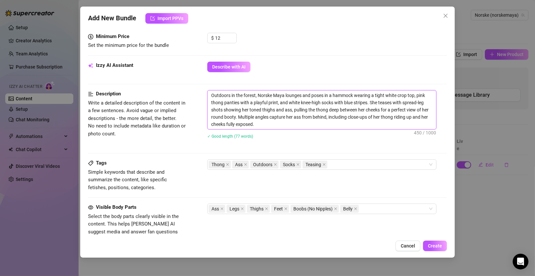
drag, startPoint x: 320, startPoint y: 102, endPoint x: 302, endPoint y: 101, distance: 18.0
drag, startPoint x: 368, startPoint y: 102, endPoint x: 301, endPoint y: 101, distance: 66.8
click at [301, 101] on textarea "Outdoors in the forest, Norske Maya lounges and poses in a hammock wearing a ti…" at bounding box center [322, 109] width 229 height 39
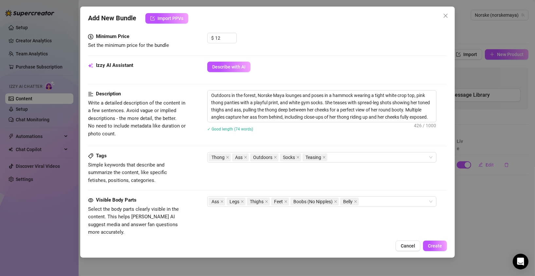
drag, startPoint x: 436, startPoint y: 247, endPoint x: 194, endPoint y: 124, distance: 270.9
click at [196, 120] on div "Add New Bundle Import PPVs Account Norske (@[PERSON_NAME]) Name Name is for you…" at bounding box center [267, 132] width 375 height 251
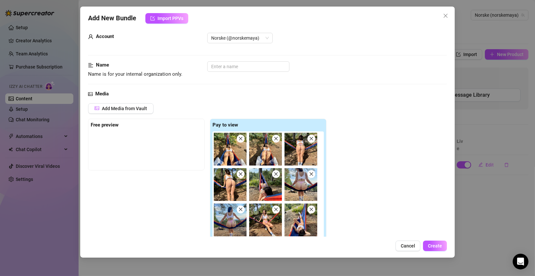
scroll to position [0, 0]
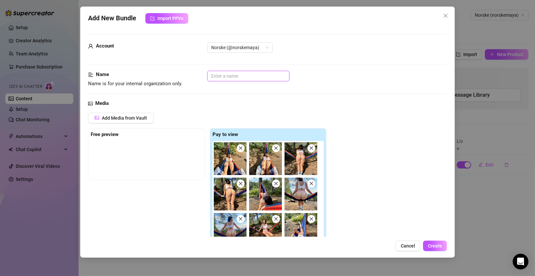
click at [214, 79] on input "text" at bounding box center [248, 76] width 82 height 10
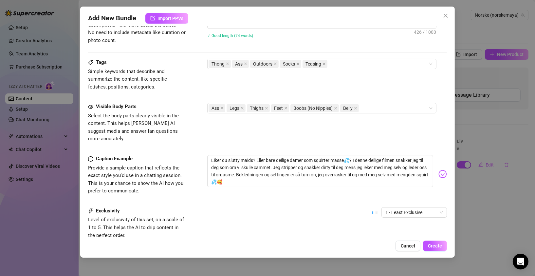
scroll to position [419, 0]
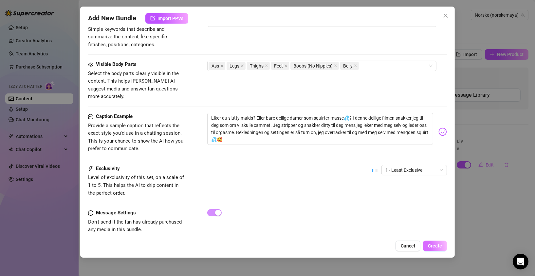
click at [433, 245] on span "Create" at bounding box center [435, 245] width 14 height 5
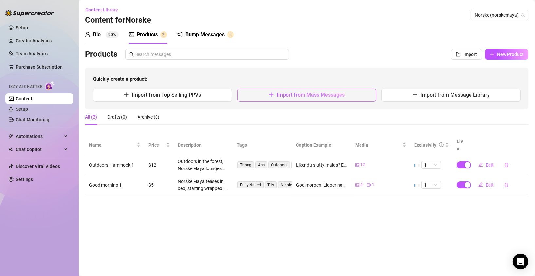
click at [314, 95] on span "Import from Mass Messages" at bounding box center [311, 95] width 68 height 6
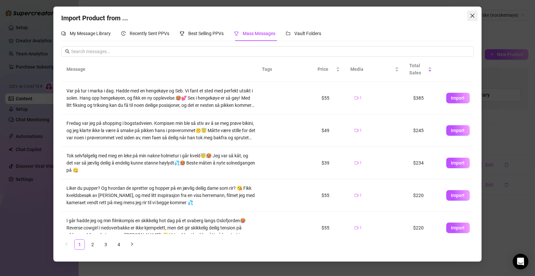
drag, startPoint x: 472, startPoint y: 15, endPoint x: 468, endPoint y: 42, distance: 26.8
click at [472, 15] on icon "close" at bounding box center [472, 16] width 4 height 4
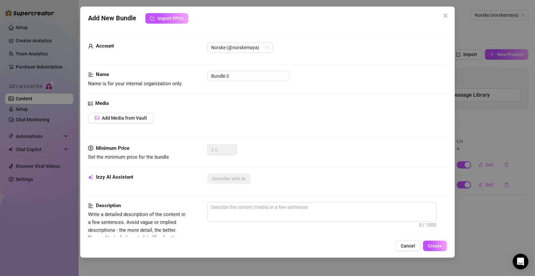
click at [468, 96] on div "Add New Bundle Import PPVs Account Norske (@[PERSON_NAME]) Name Name is for you…" at bounding box center [267, 138] width 535 height 276
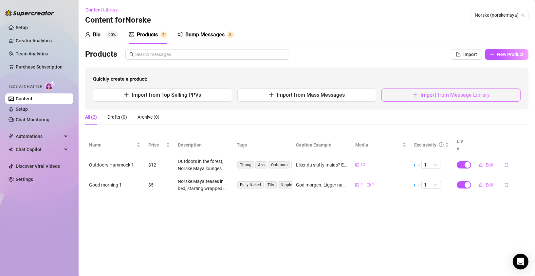
click at [462, 94] on span "Import from Message Library" at bounding box center [455, 95] width 69 height 6
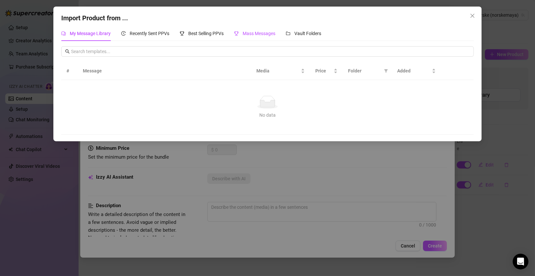
click at [259, 34] on span "Mass Messages" at bounding box center [259, 33] width 33 height 5
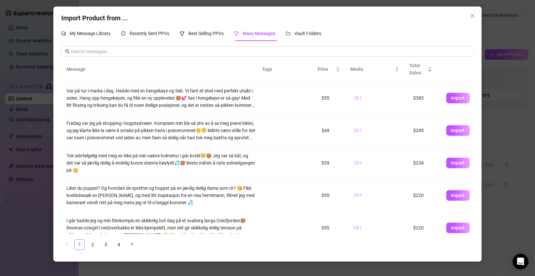
scroll to position [1, 0]
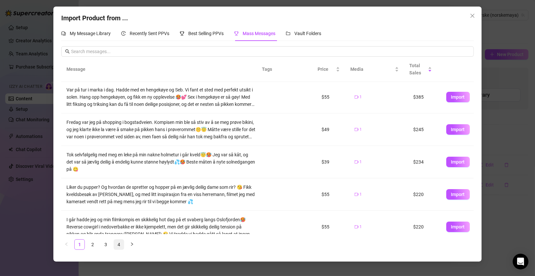
click at [119, 241] on link "4" at bounding box center [119, 244] width 10 height 10
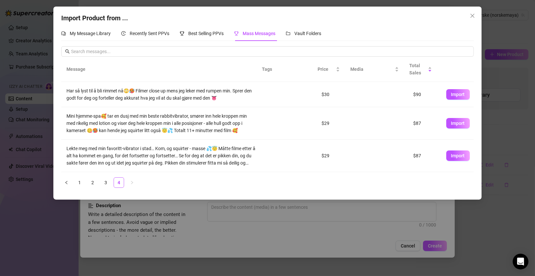
scroll to position [0, 0]
click at [451, 95] on span "Import" at bounding box center [458, 94] width 14 height 5
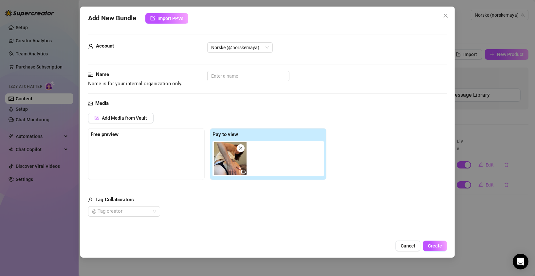
click at [240, 148] on icon "close" at bounding box center [241, 148] width 4 height 4
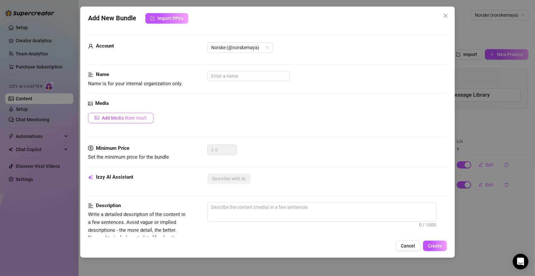
click at [114, 118] on span "Add Media from Vault" at bounding box center [124, 117] width 45 height 5
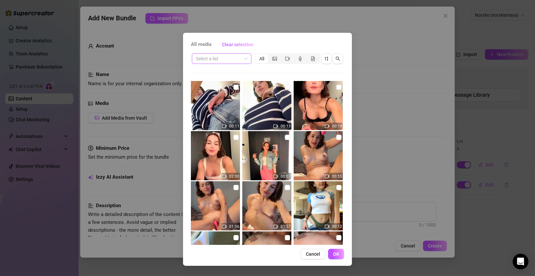
click at [246, 59] on span at bounding box center [222, 59] width 52 height 10
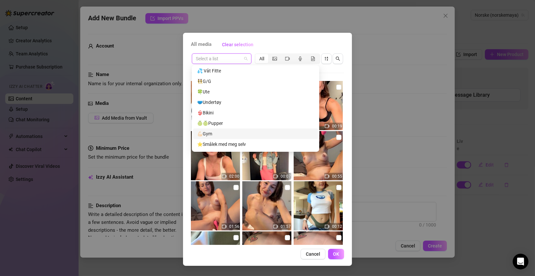
scroll to position [210, 0]
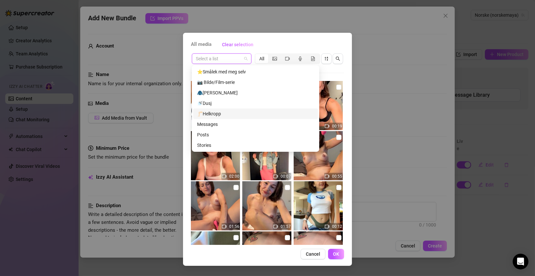
click at [213, 114] on div "🦵🏻Helkropp" at bounding box center [255, 113] width 117 height 7
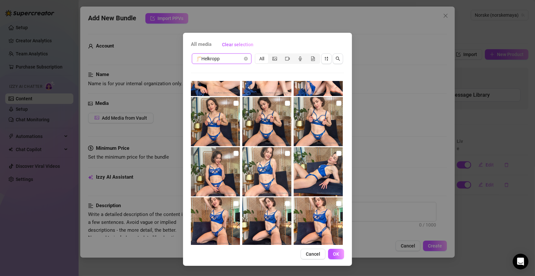
scroll to position [648, 0]
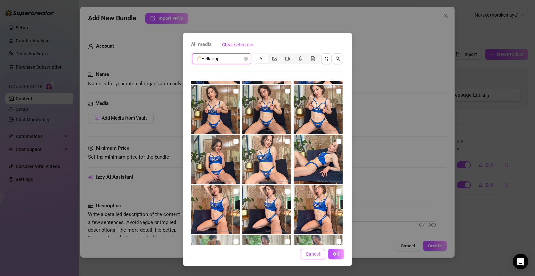
click at [310, 256] on span "Cancel" at bounding box center [313, 253] width 14 height 5
